Goal: Task Accomplishment & Management: Manage account settings

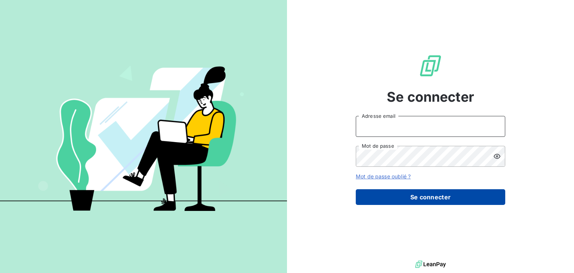
type input "[PERSON_NAME][EMAIL_ADDRESS][DOMAIN_NAME]"
click at [432, 193] on button "Se connecter" at bounding box center [430, 197] width 149 height 16
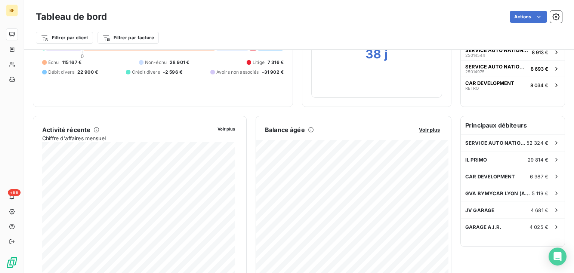
scroll to position [78, 0]
click at [553, 139] on icon at bounding box center [556, 142] width 7 height 7
